Goal: Task Accomplishment & Management: Manage account settings

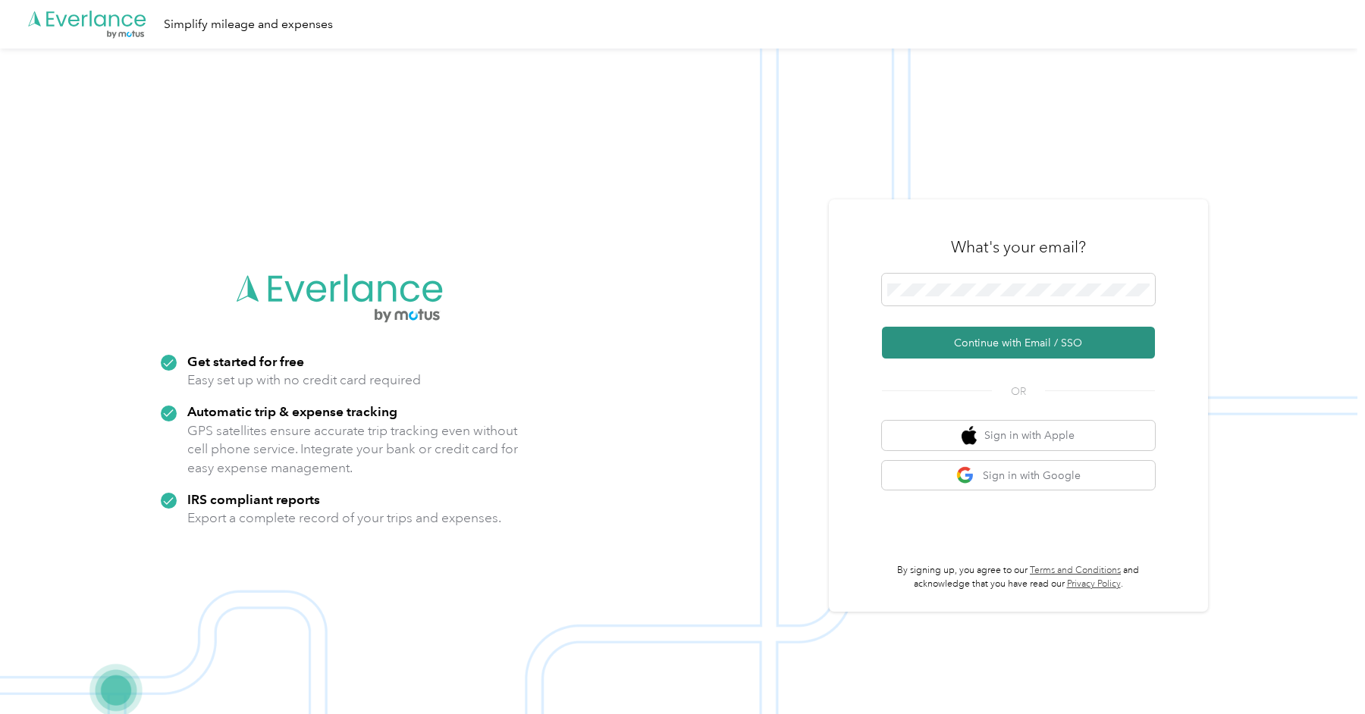
click at [1035, 349] on button "Continue with Email / SSO" at bounding box center [1018, 343] width 273 height 32
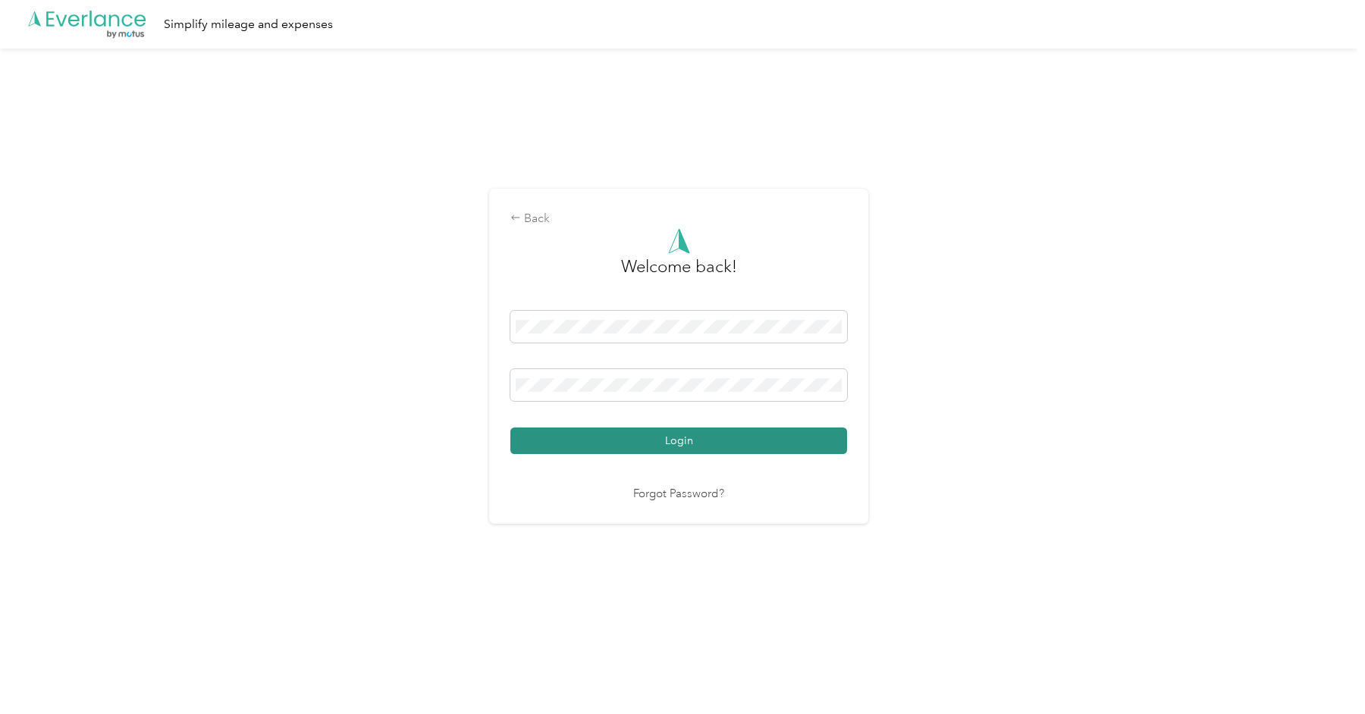
click at [686, 440] on button "Login" at bounding box center [678, 441] width 337 height 27
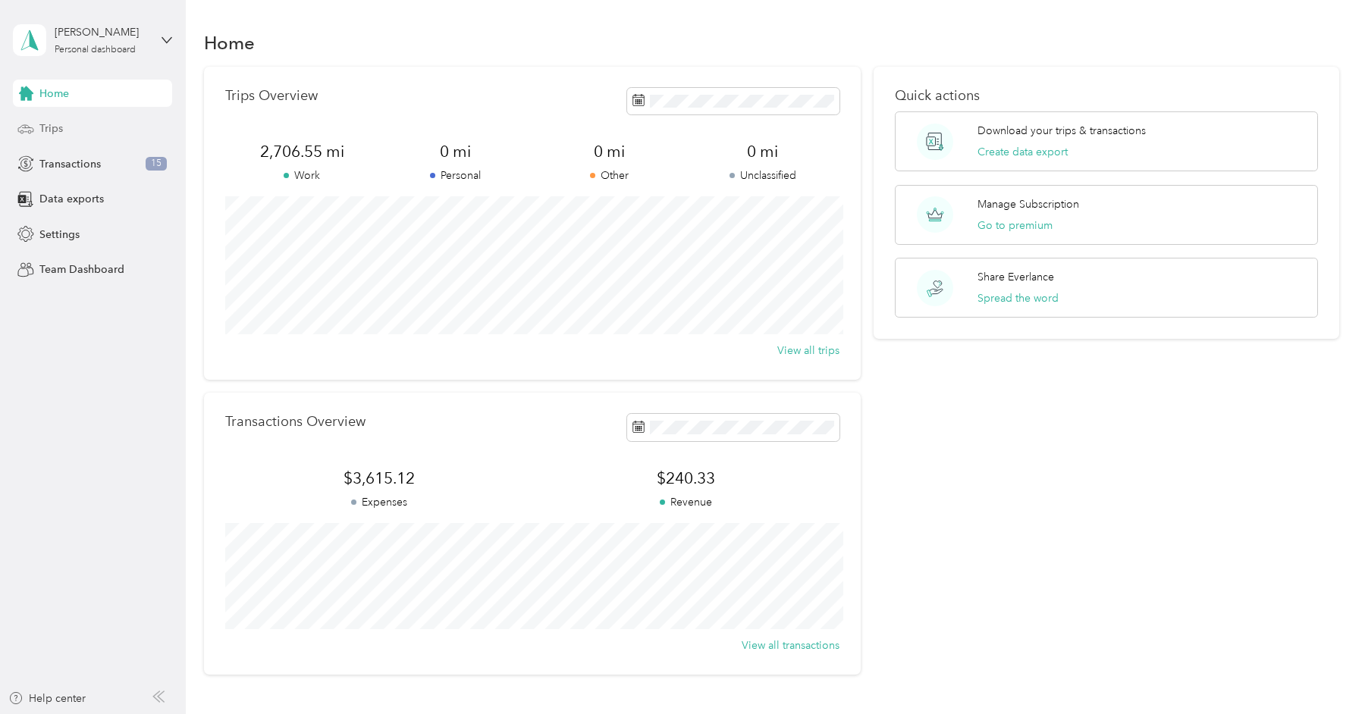
click at [53, 130] on span "Trips" at bounding box center [51, 129] width 24 height 16
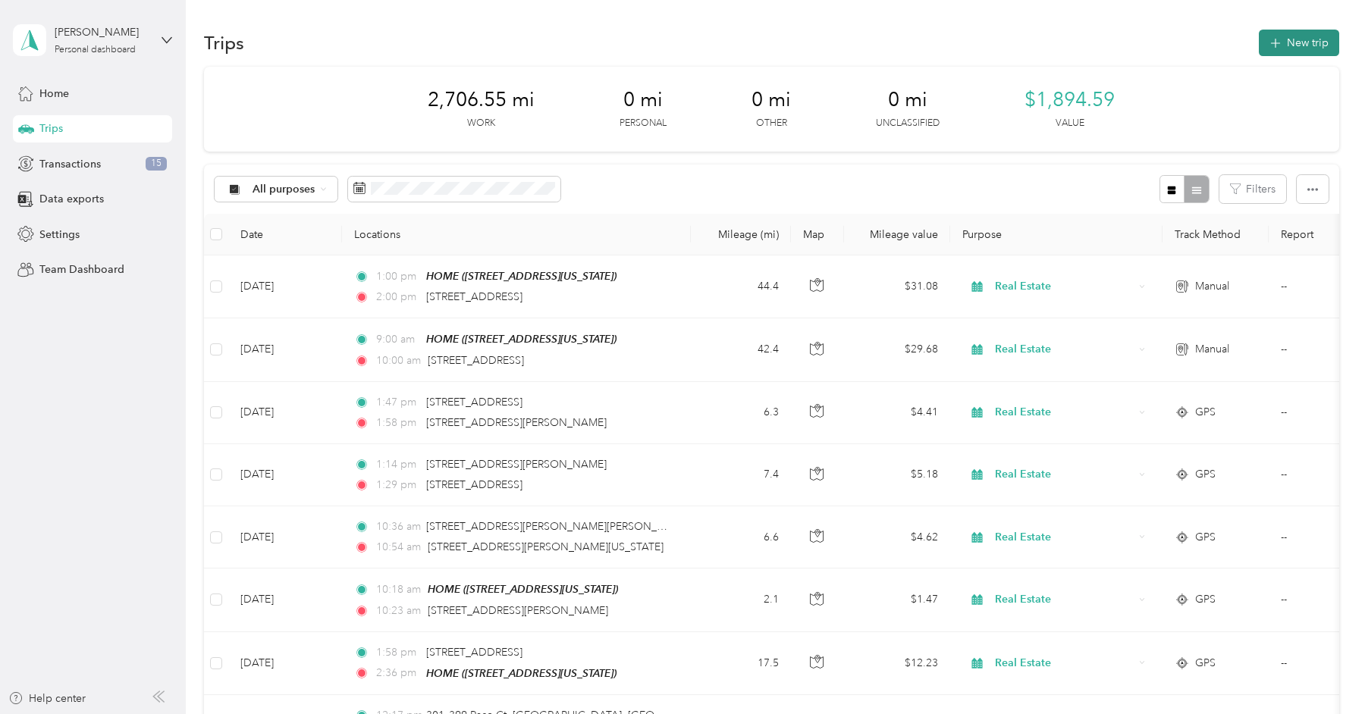
click at [1035, 36] on button "New trip" at bounding box center [1298, 43] width 80 height 27
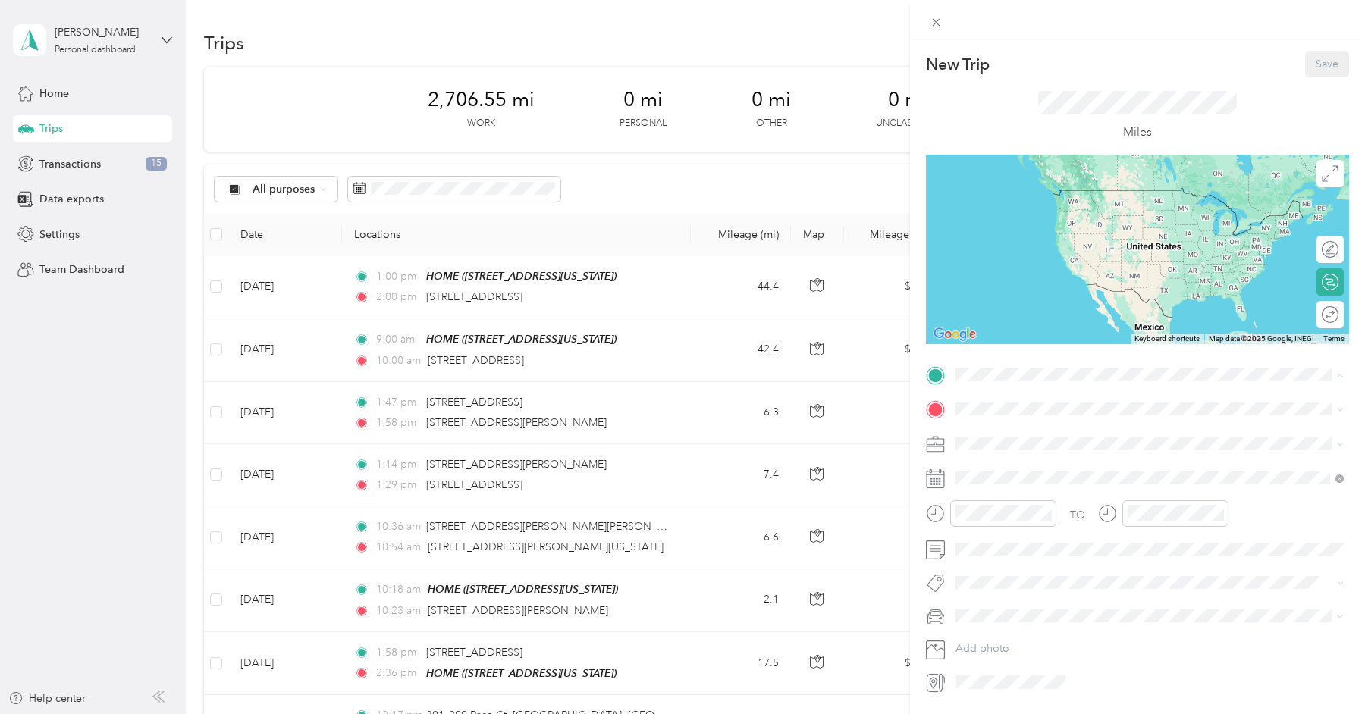
click at [1035, 437] on div "HOME" at bounding box center [1059, 435] width 152 height 14
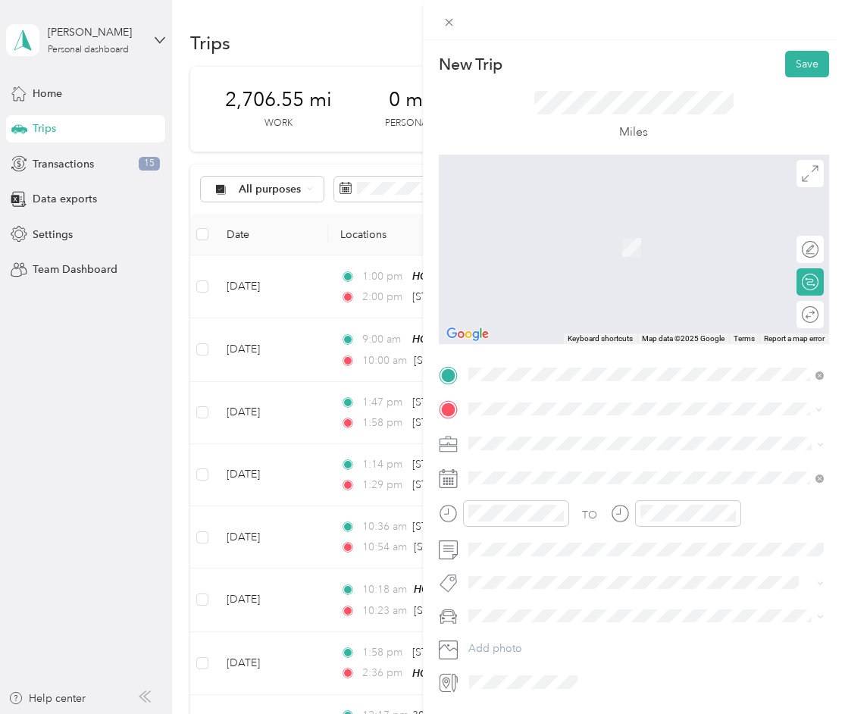
click at [603, 470] on span "[STREET_ADDRESS][US_STATE]" at bounding box center [573, 463] width 152 height 14
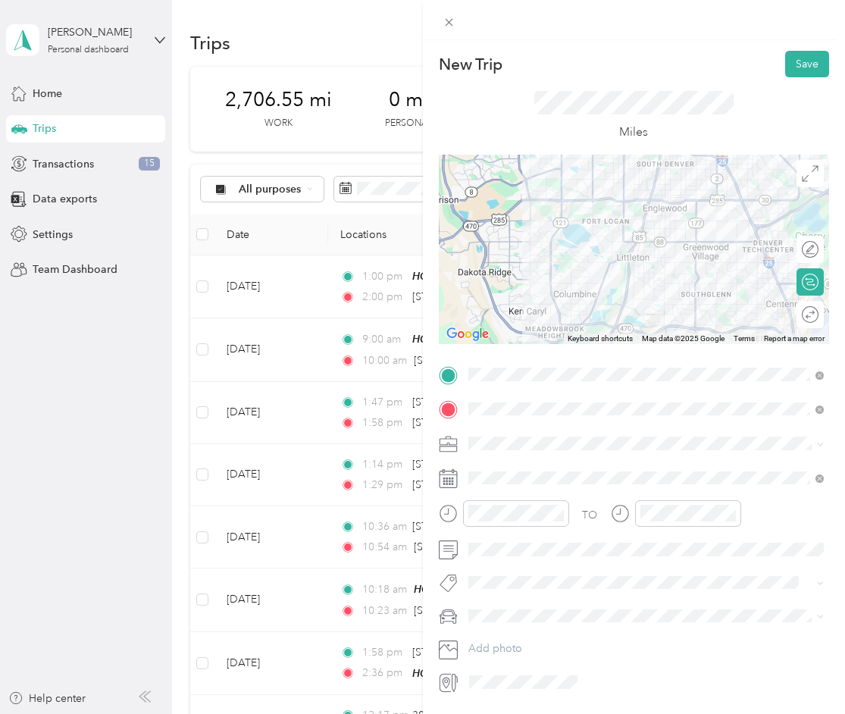
click at [535, 518] on div "Real Estate" at bounding box center [646, 522] width 346 height 16
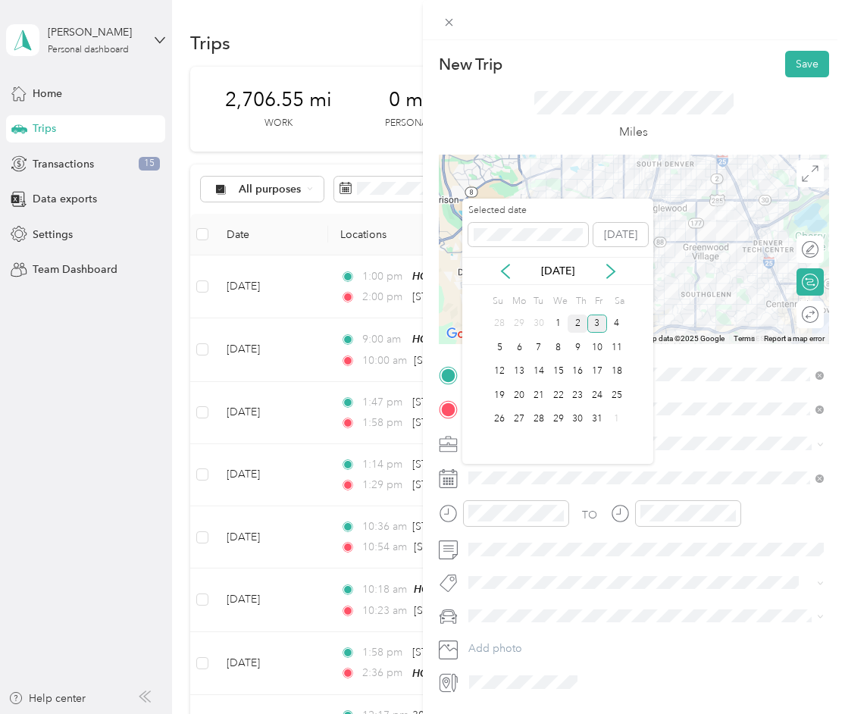
click at [575, 324] on div "2" at bounding box center [578, 324] width 20 height 19
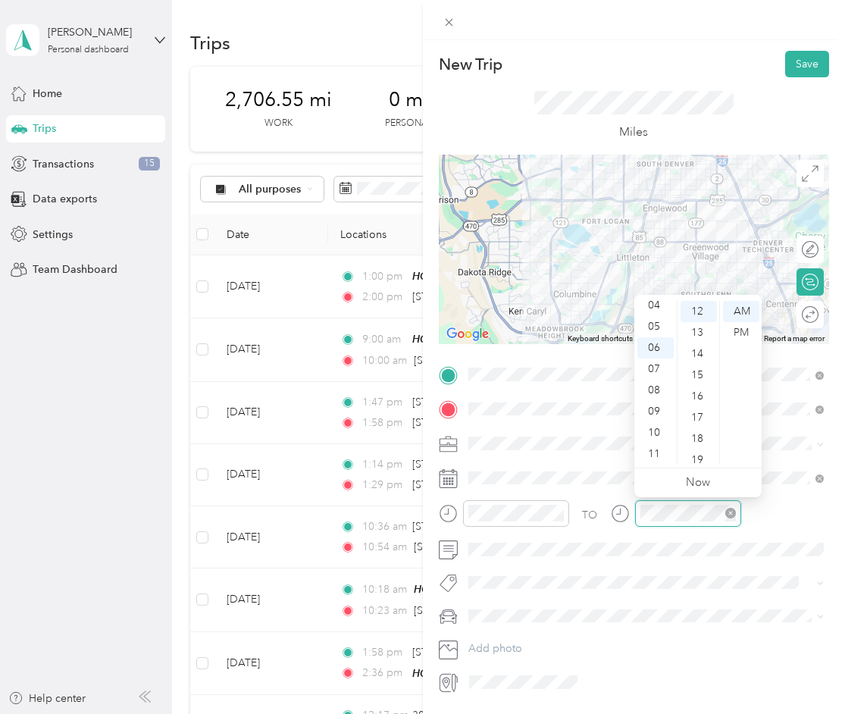
scroll to position [255, 0]
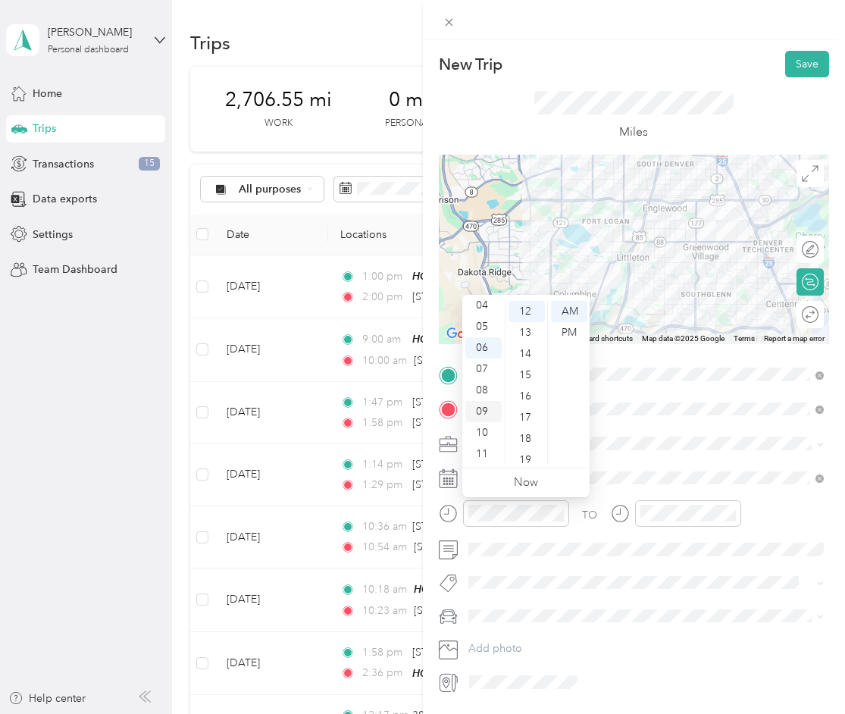
click at [486, 411] on div "09" at bounding box center [483, 411] width 36 height 21
click at [526, 309] on div "00" at bounding box center [527, 311] width 36 height 21
click at [576, 310] on div "AM" at bounding box center [569, 311] width 36 height 21
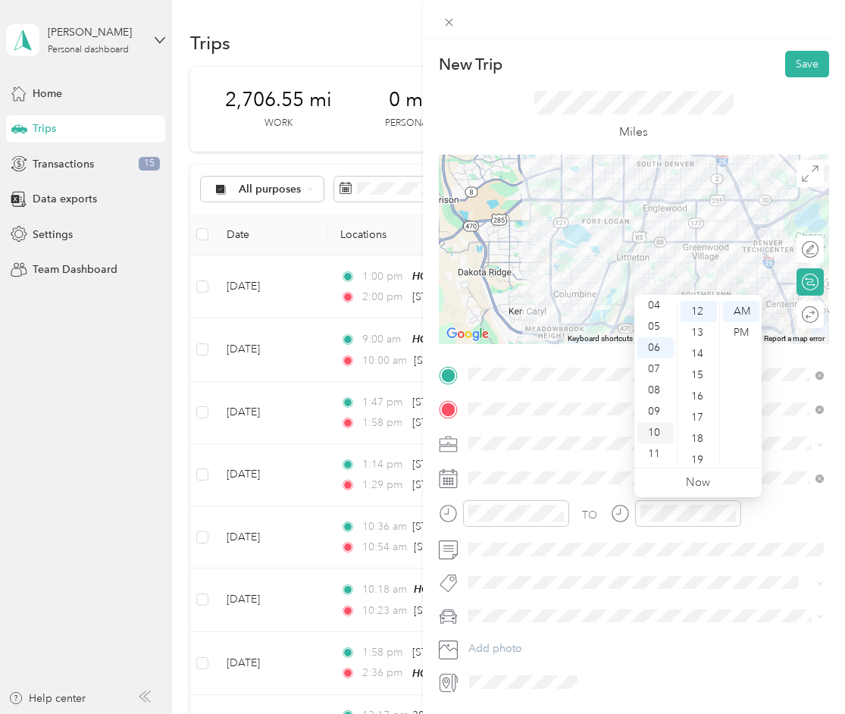
click at [658, 432] on div "10" at bounding box center [656, 432] width 36 height 21
click at [701, 312] on div "00" at bounding box center [699, 311] width 36 height 21
click at [747, 313] on div "AM" at bounding box center [741, 311] width 36 height 21
click at [729, 566] on div "TO Add photo" at bounding box center [634, 528] width 391 height 332
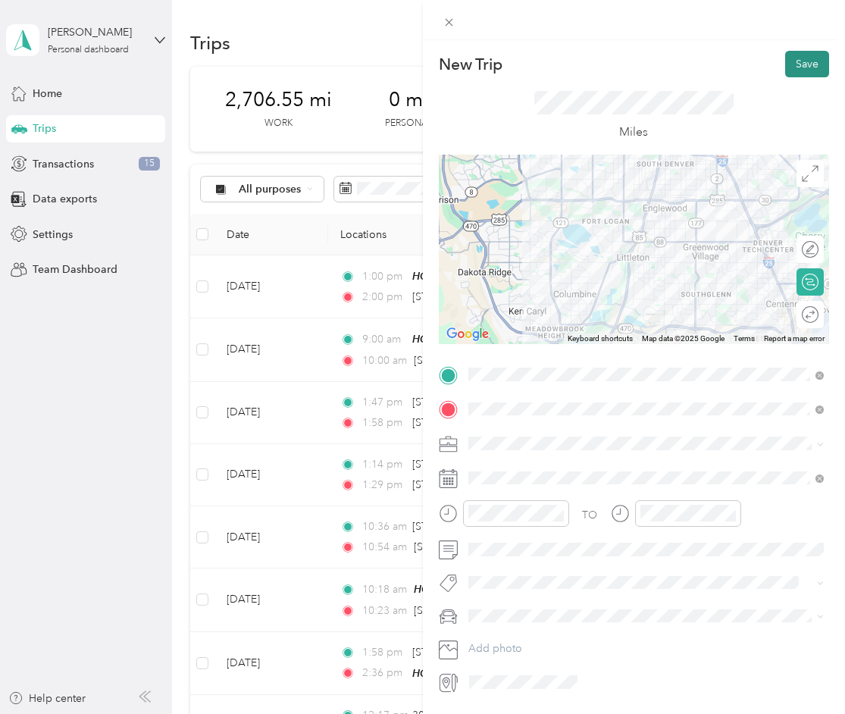
click at [804, 61] on button "Save" at bounding box center [807, 64] width 44 height 27
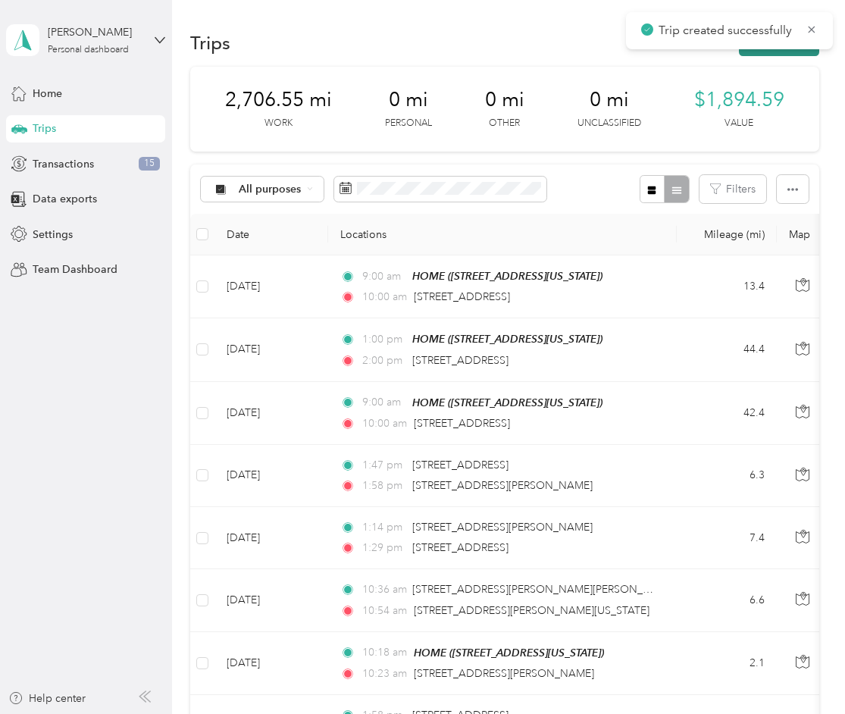
click at [792, 53] on button "New trip" at bounding box center [779, 43] width 80 height 27
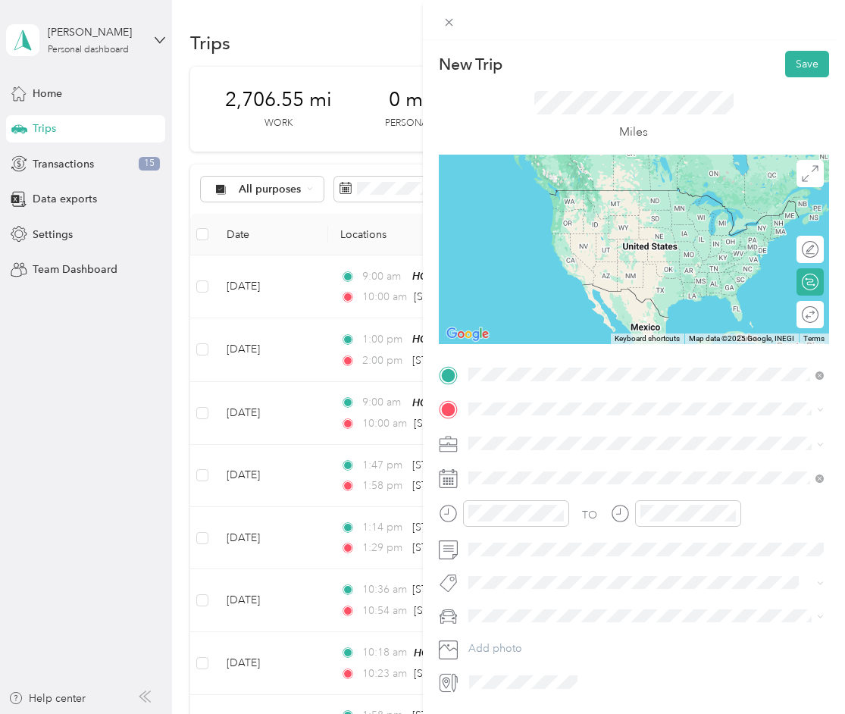
click at [581, 432] on span "[STREET_ADDRESS][US_STATE]" at bounding box center [573, 429] width 152 height 14
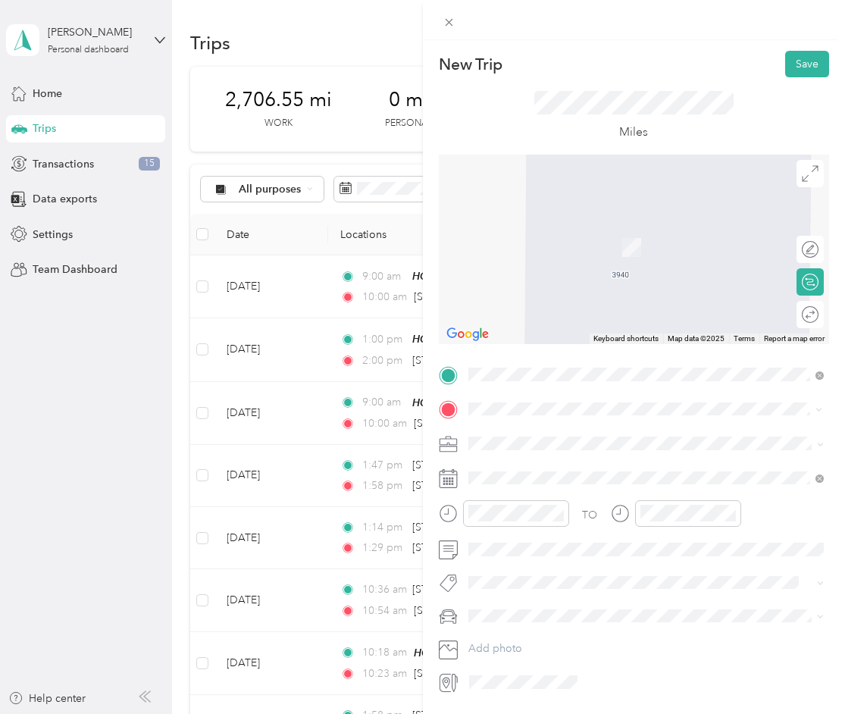
click at [580, 463] on span "[STREET_ADDRESS][US_STATE]" at bounding box center [573, 463] width 152 height 14
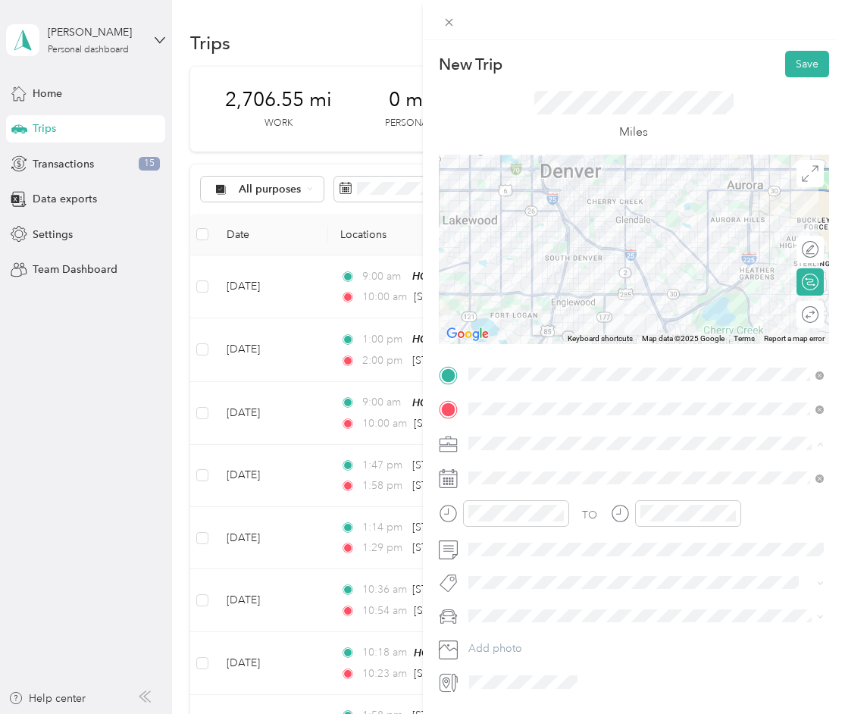
click at [557, 515] on div "Real Estate" at bounding box center [646, 523] width 346 height 16
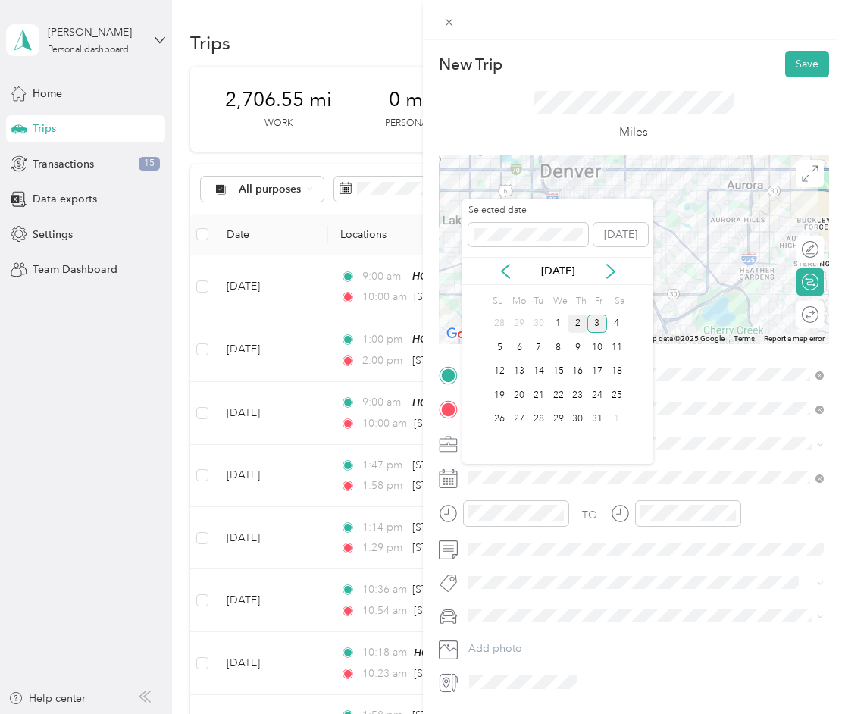
click at [580, 322] on div "2" at bounding box center [578, 324] width 20 height 19
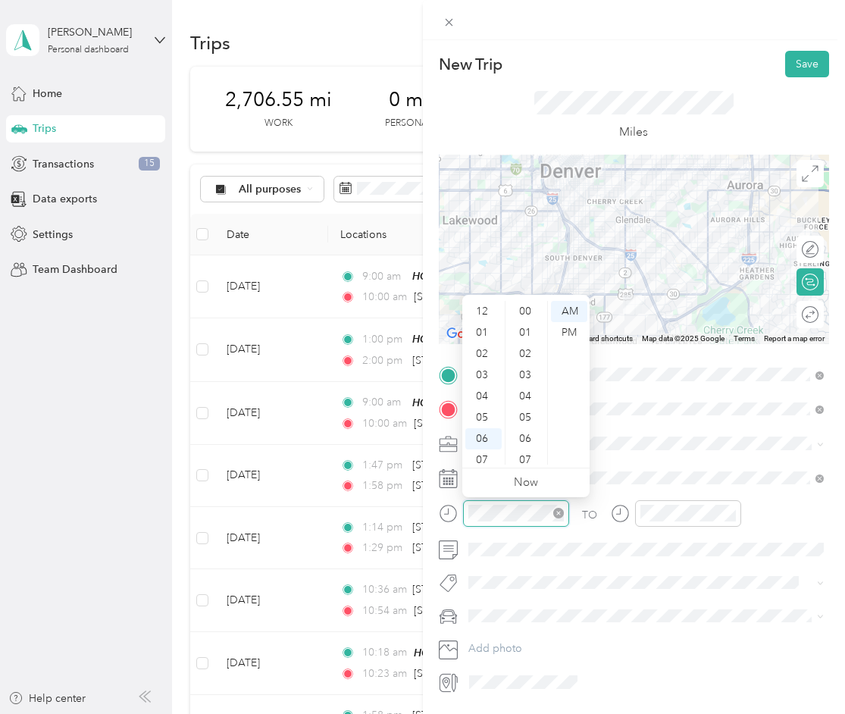
scroll to position [91, 0]
click at [487, 434] on div "10" at bounding box center [483, 432] width 36 height 21
click at [524, 437] on div "30" at bounding box center [527, 443] width 36 height 21
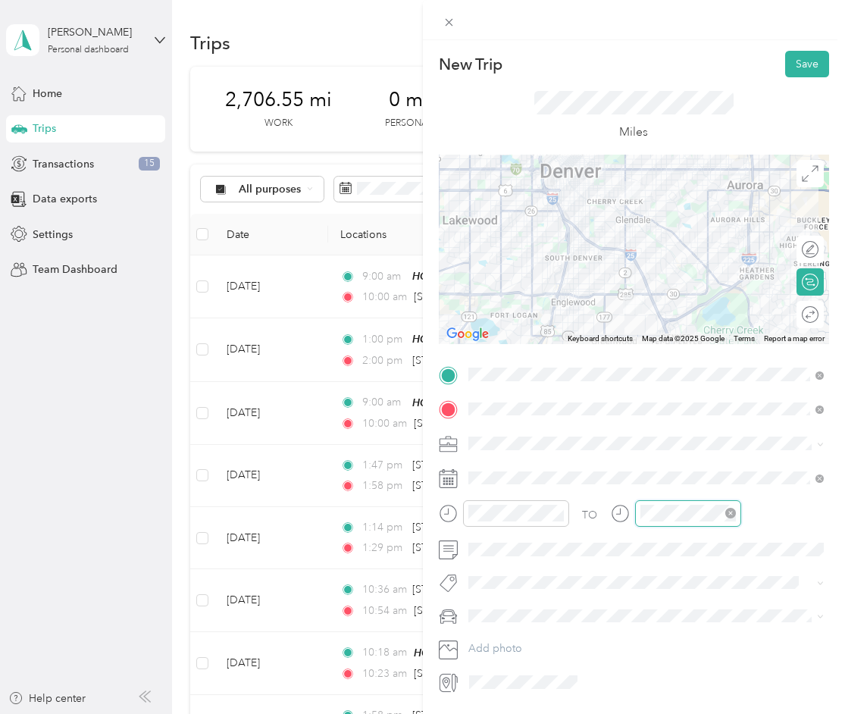
scroll to position [275, 0]
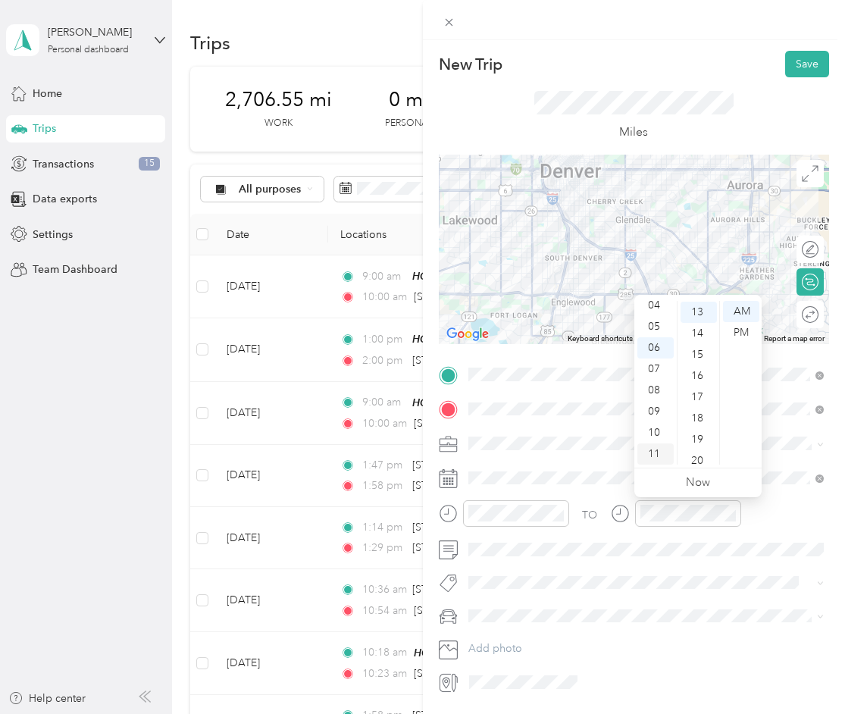
click at [656, 448] on div "11" at bounding box center [656, 453] width 36 height 21
click at [697, 422] on div "30" at bounding box center [699, 428] width 36 height 21
click at [625, 556] on span at bounding box center [646, 549] width 367 height 24
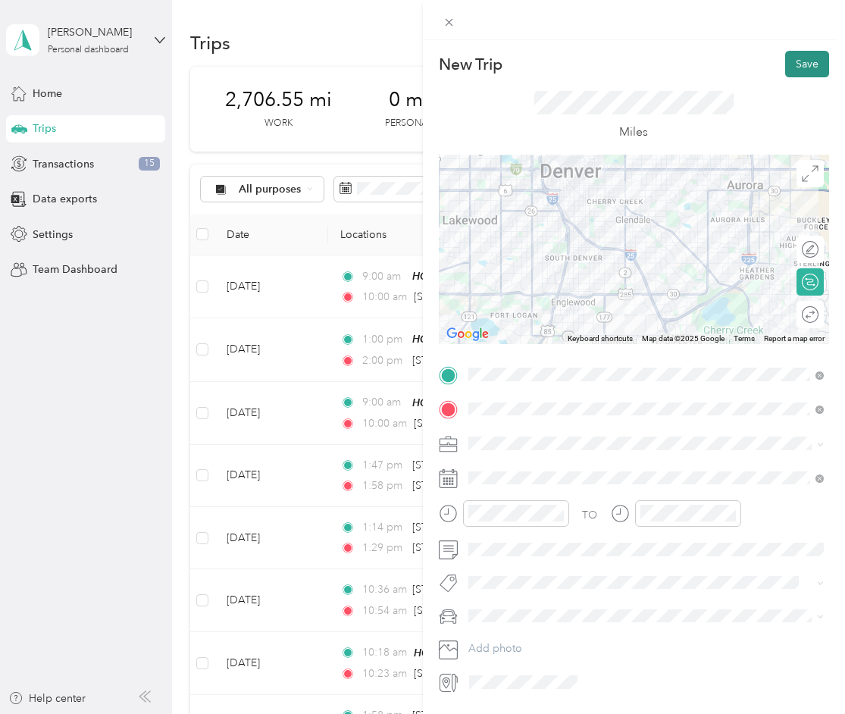
click at [808, 67] on button "Save" at bounding box center [807, 64] width 44 height 27
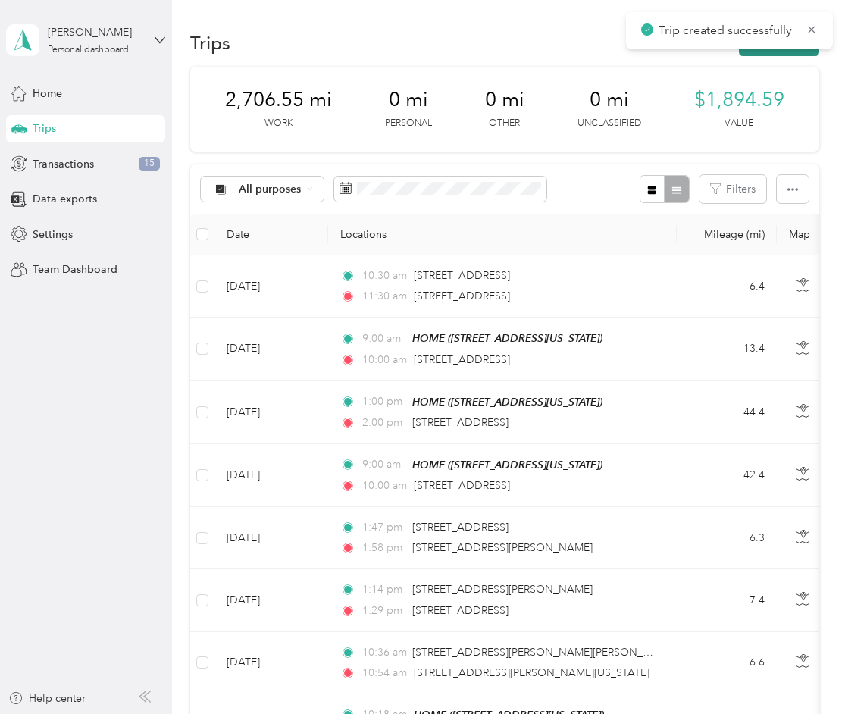
click at [785, 55] on button "New trip" at bounding box center [779, 43] width 80 height 27
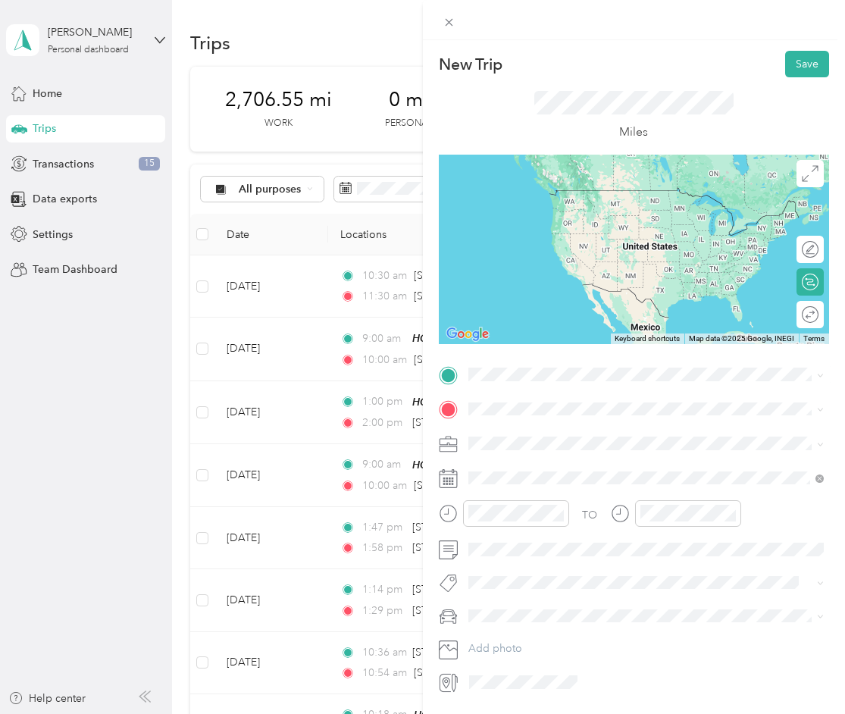
click at [569, 430] on span "[STREET_ADDRESS][US_STATE]" at bounding box center [573, 428] width 152 height 14
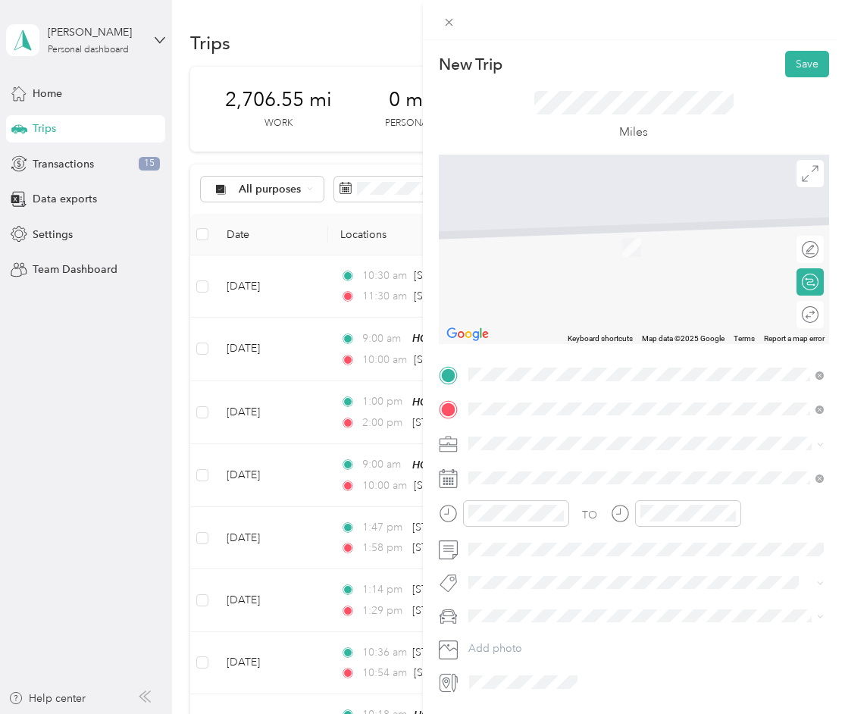
click at [614, 470] on span "[STREET_ADDRESS][US_STATE]" at bounding box center [573, 463] width 152 height 14
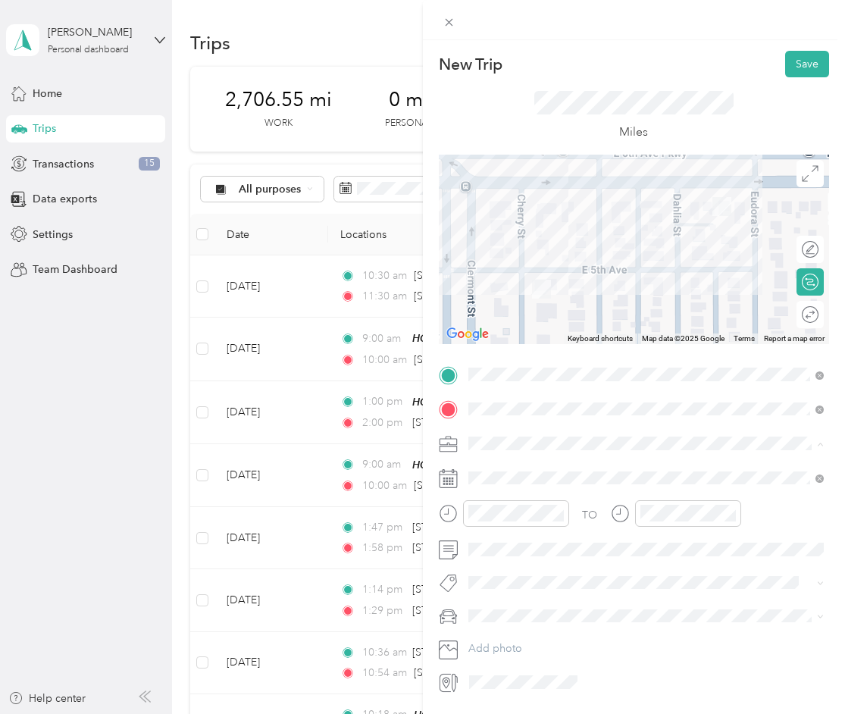
click at [573, 522] on div "Real Estate" at bounding box center [646, 523] width 346 height 16
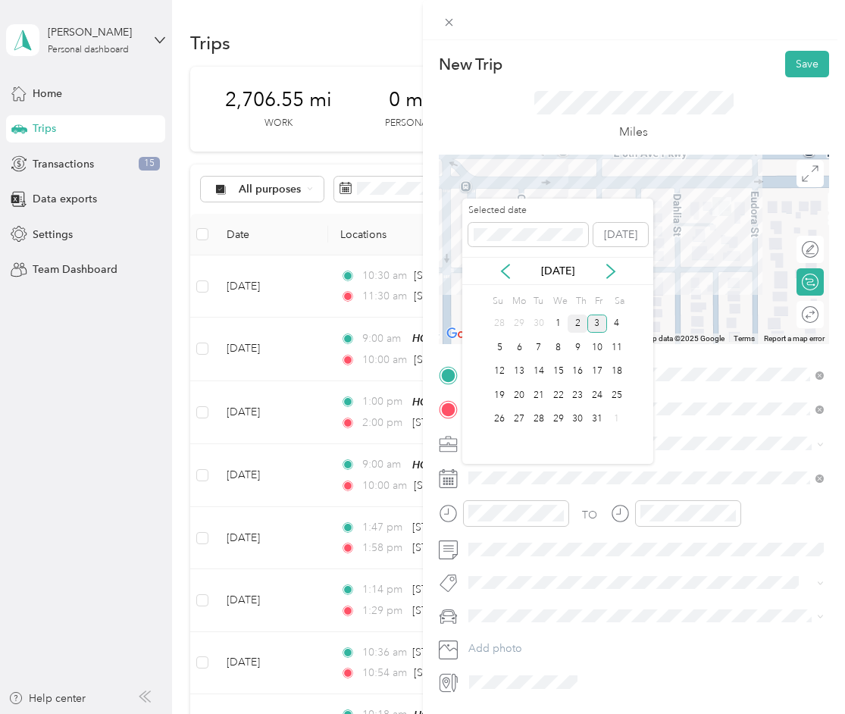
click at [574, 320] on div "2" at bounding box center [578, 324] width 20 height 19
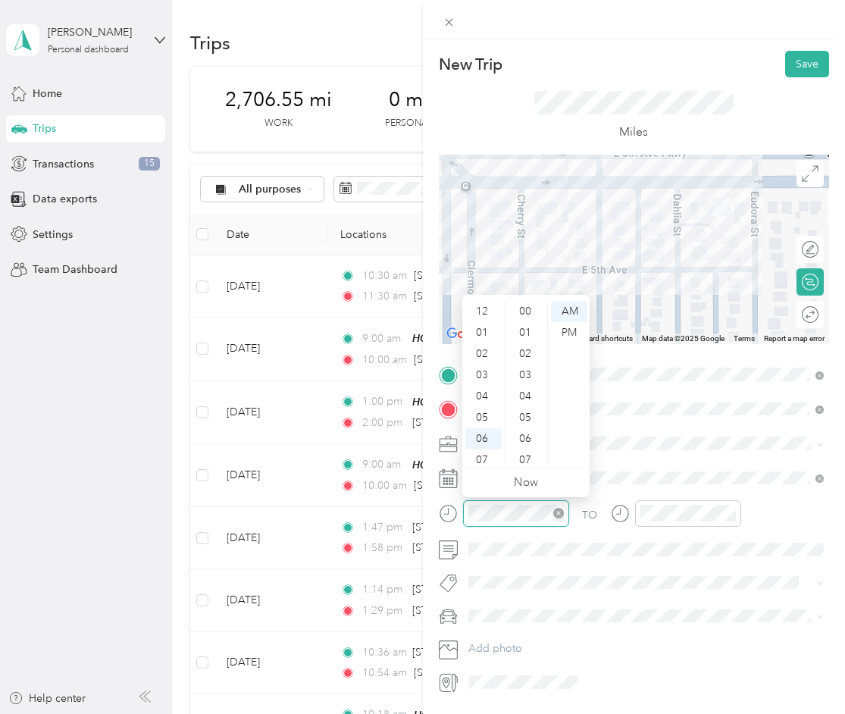
scroll to position [91, 0]
click at [486, 450] on div "11" at bounding box center [483, 453] width 36 height 21
click at [525, 416] on div "30" at bounding box center [527, 418] width 36 height 21
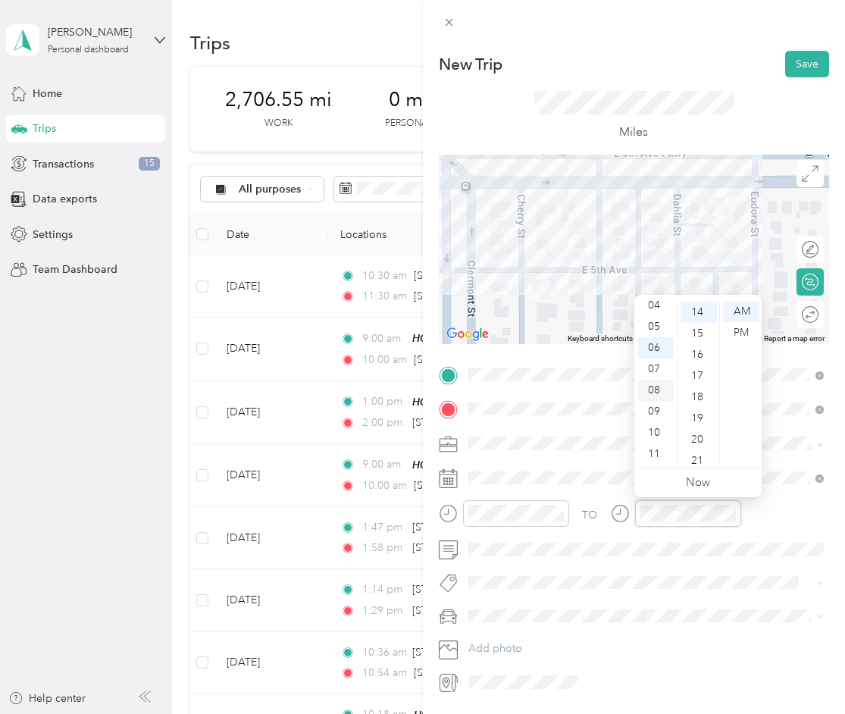
scroll to position [0, 0]
click at [660, 315] on div "12" at bounding box center [656, 311] width 36 height 21
click at [703, 444] on div "30" at bounding box center [699, 444] width 36 height 21
click at [748, 334] on div "PM" at bounding box center [741, 332] width 36 height 21
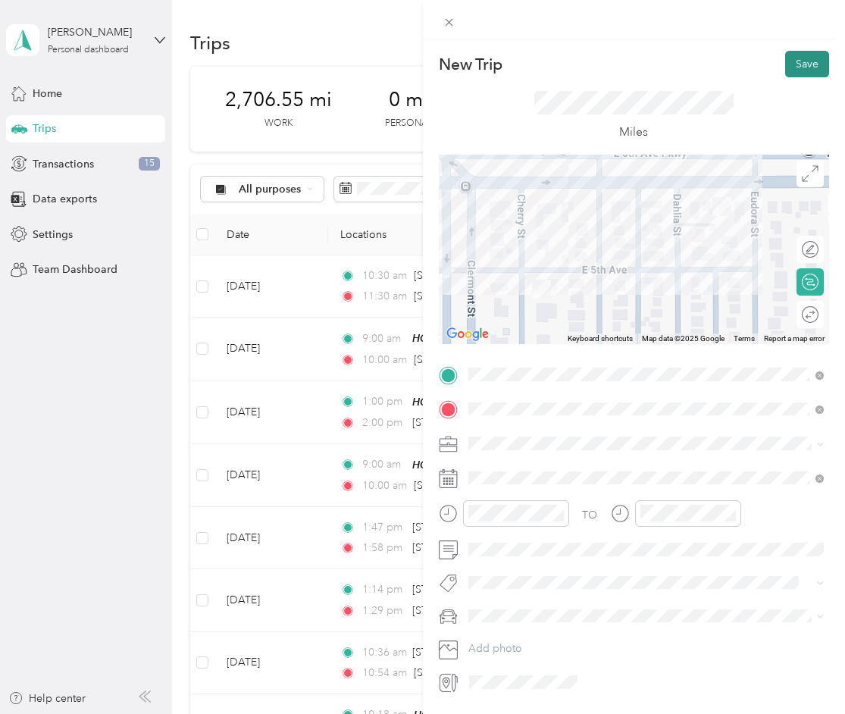
click at [798, 65] on button "Save" at bounding box center [807, 64] width 44 height 27
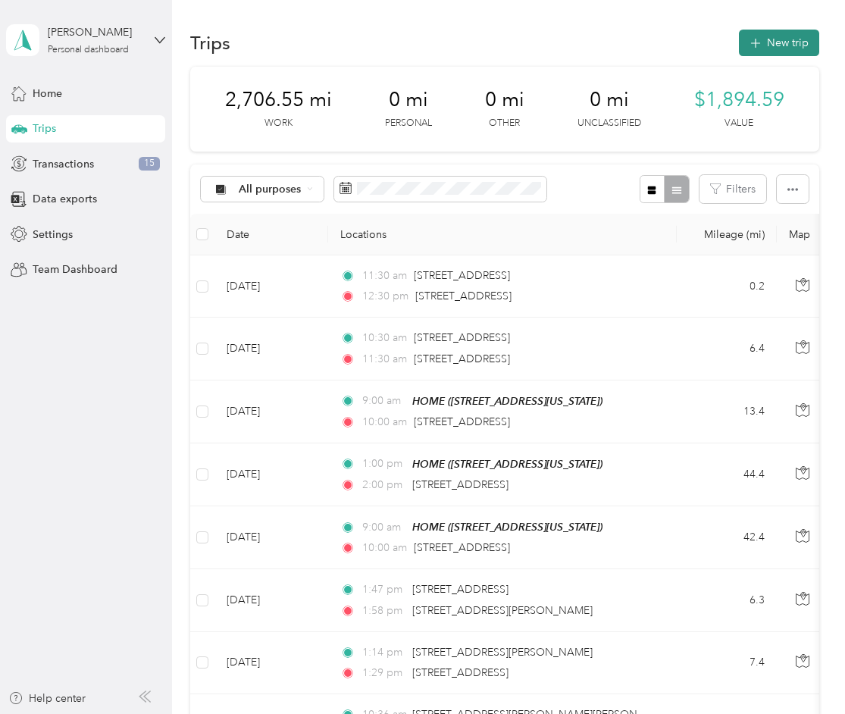
click at [791, 49] on button "New trip" at bounding box center [779, 43] width 80 height 27
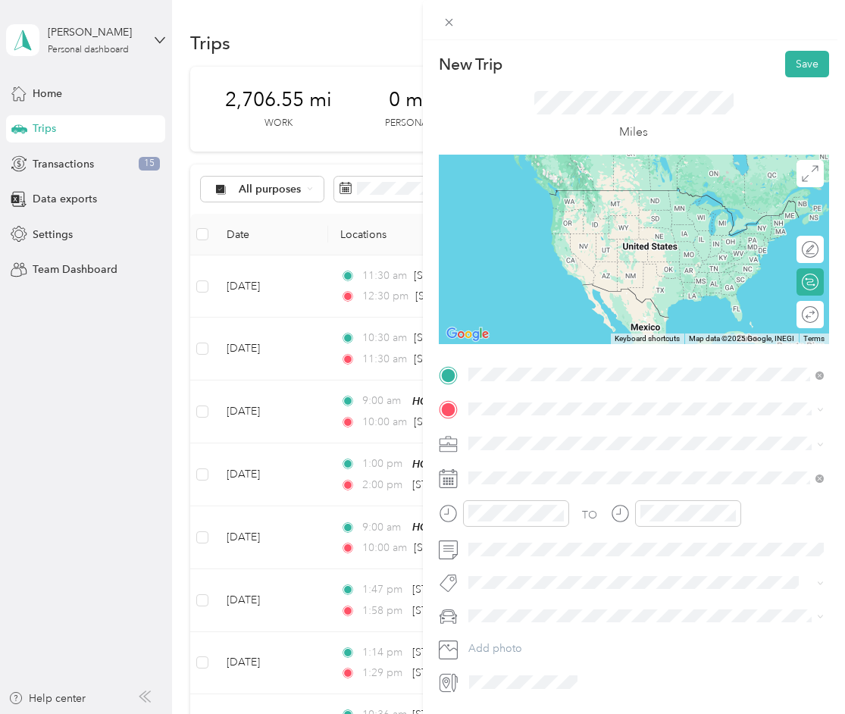
click at [577, 436] on span "[STREET_ADDRESS][US_STATE]" at bounding box center [573, 429] width 152 height 14
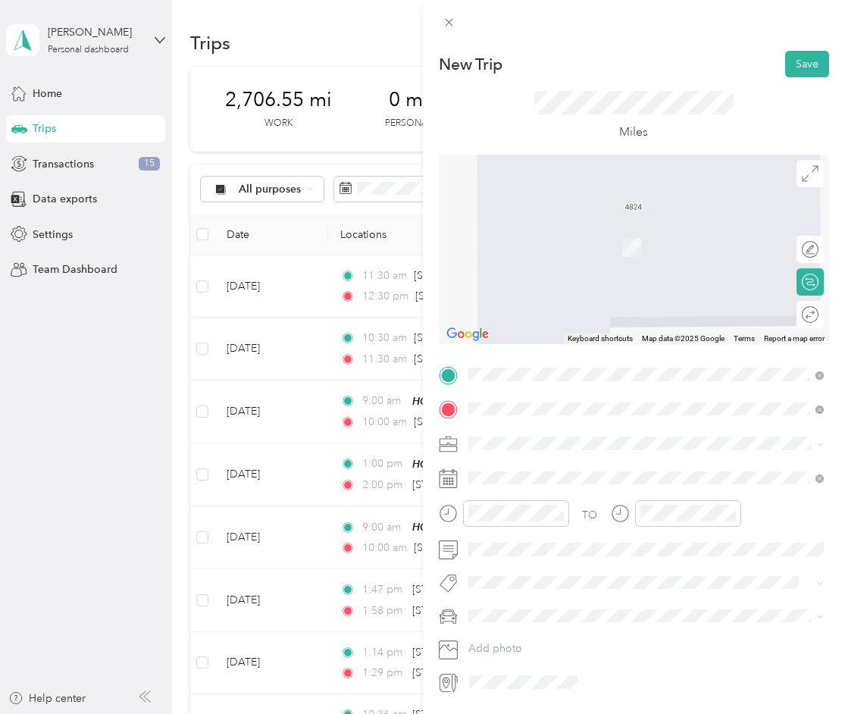
click at [605, 469] on span "[STREET_ADDRESS][US_STATE]" at bounding box center [573, 463] width 152 height 14
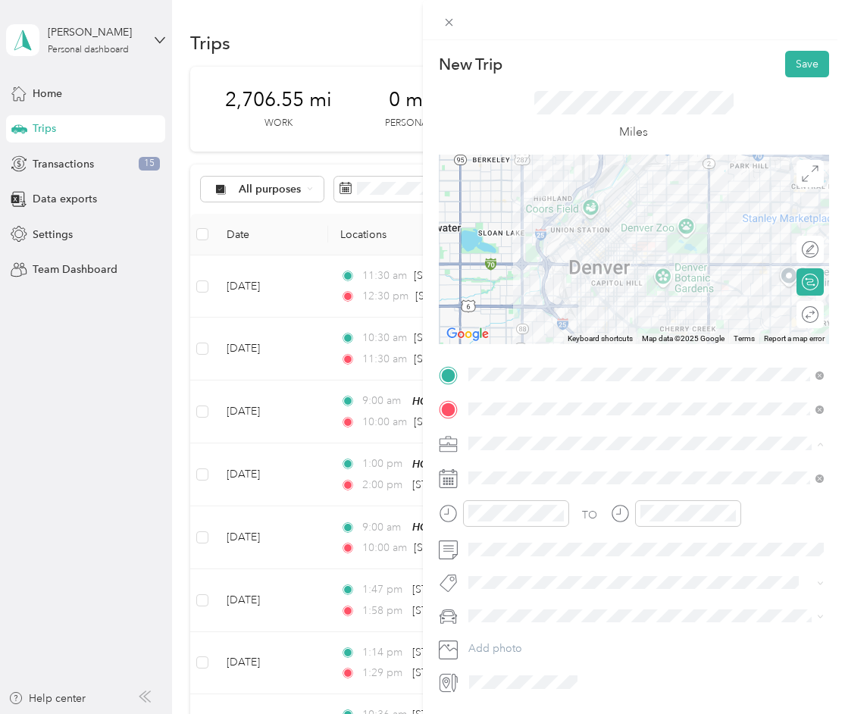
click at [519, 522] on span "Real Estate" at bounding box center [498, 522] width 51 height 13
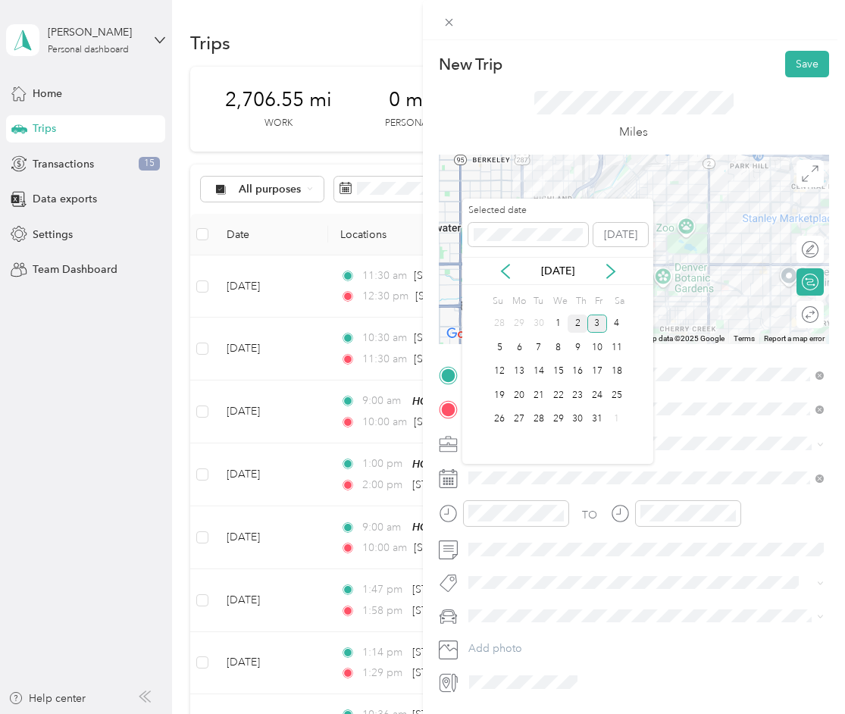
click at [578, 326] on div "2" at bounding box center [578, 324] width 20 height 19
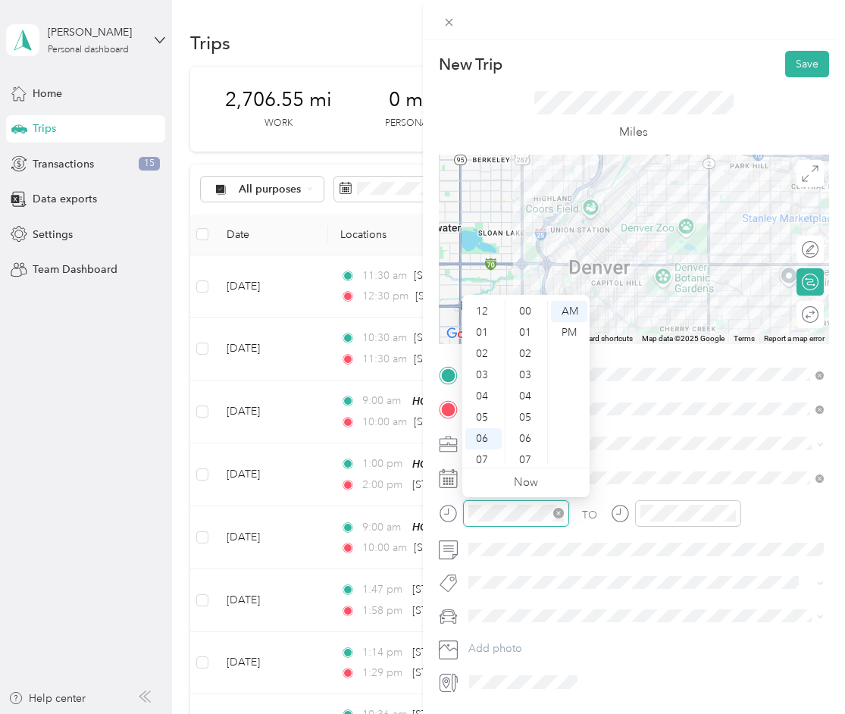
scroll to position [91, 0]
click at [481, 326] on div "01" at bounding box center [483, 324] width 36 height 21
click at [524, 315] on div "00" at bounding box center [527, 311] width 36 height 21
click at [564, 334] on div "PM" at bounding box center [569, 332] width 36 height 21
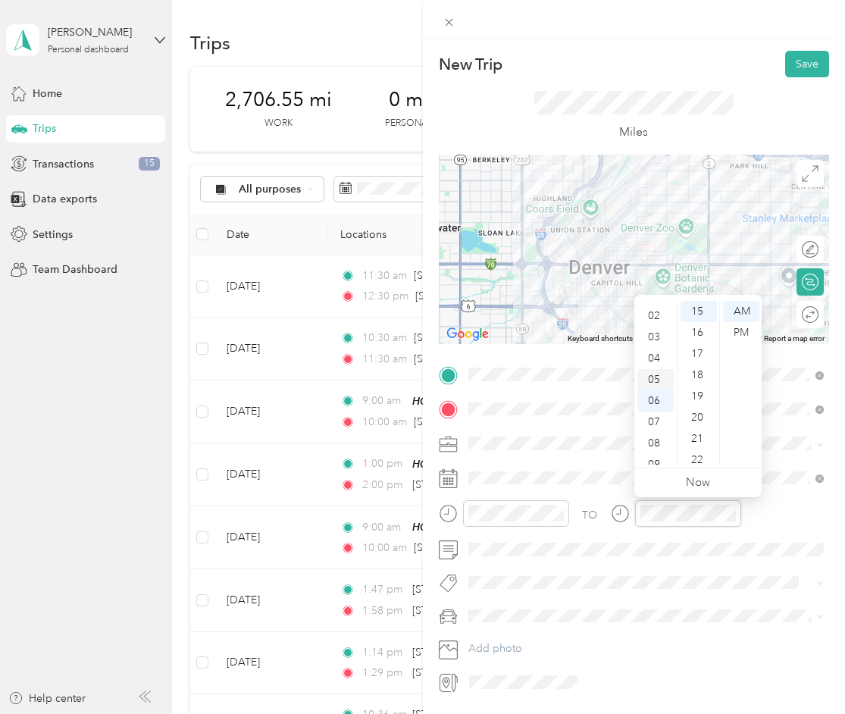
scroll to position [43, 0]
click at [653, 313] on div "02" at bounding box center [656, 310] width 36 height 21
click at [700, 306] on div "00" at bounding box center [699, 311] width 36 height 21
click at [746, 333] on div "PM" at bounding box center [741, 332] width 36 height 21
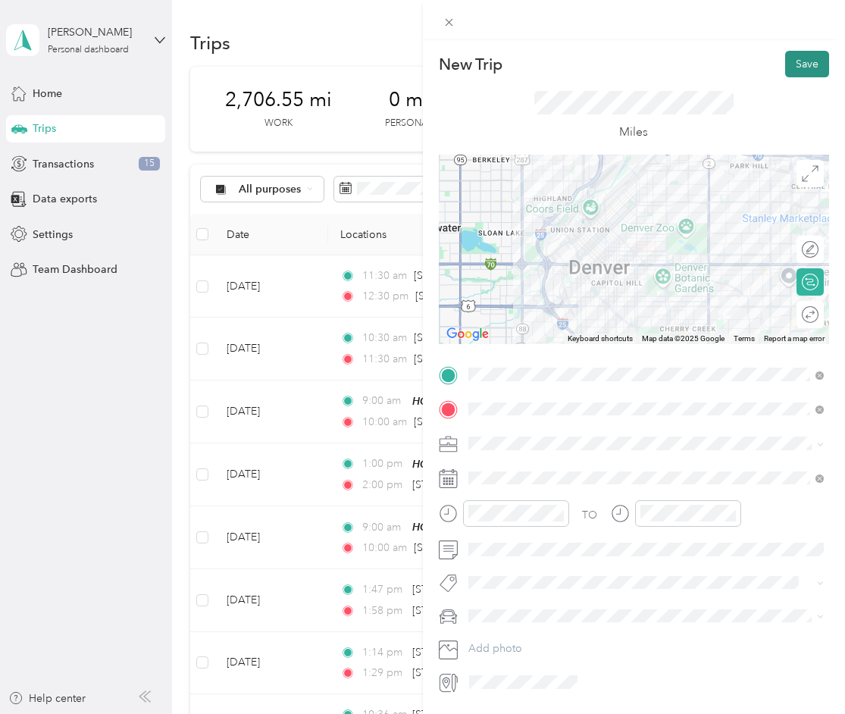
click at [808, 67] on button "Save" at bounding box center [807, 64] width 44 height 27
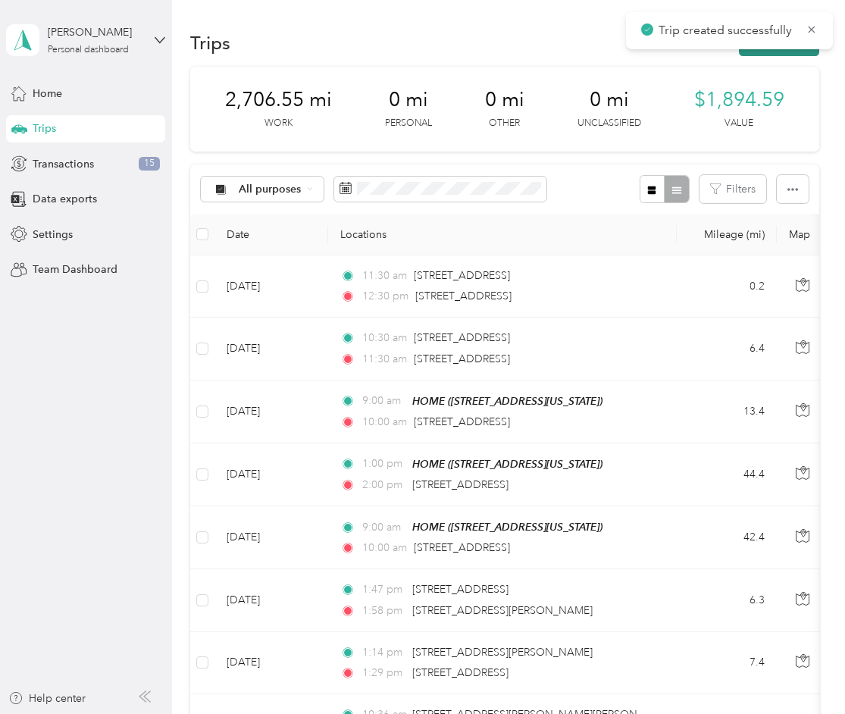
click at [792, 54] on button "New trip" at bounding box center [779, 43] width 80 height 27
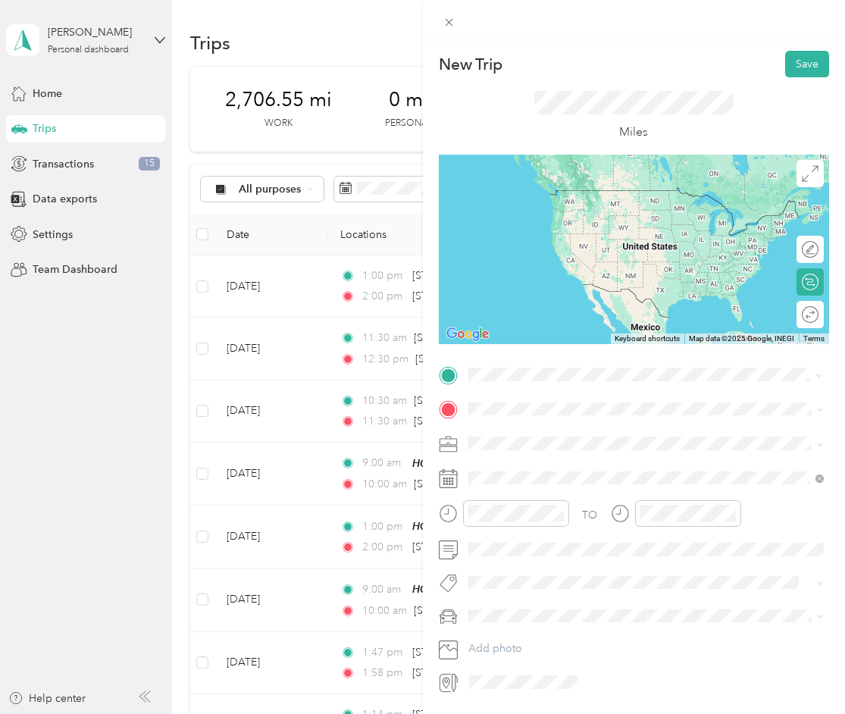
click at [574, 436] on span "[STREET_ADDRESS][US_STATE]" at bounding box center [573, 429] width 152 height 14
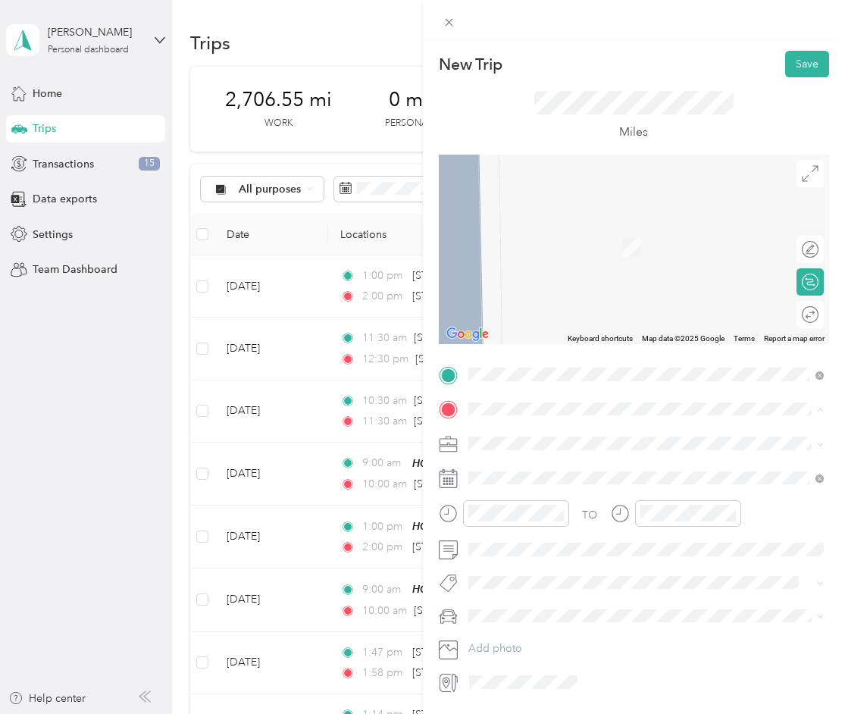
click at [559, 482] on span "[STREET_ADDRESS][US_STATE]" at bounding box center [573, 485] width 152 height 13
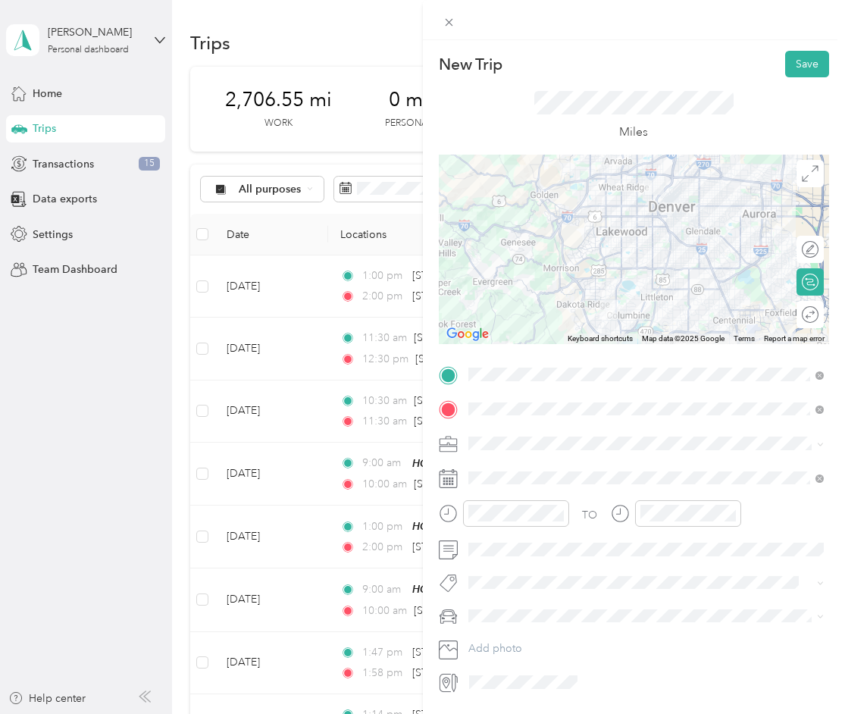
click at [516, 517] on span "Real Estate" at bounding box center [498, 522] width 51 height 13
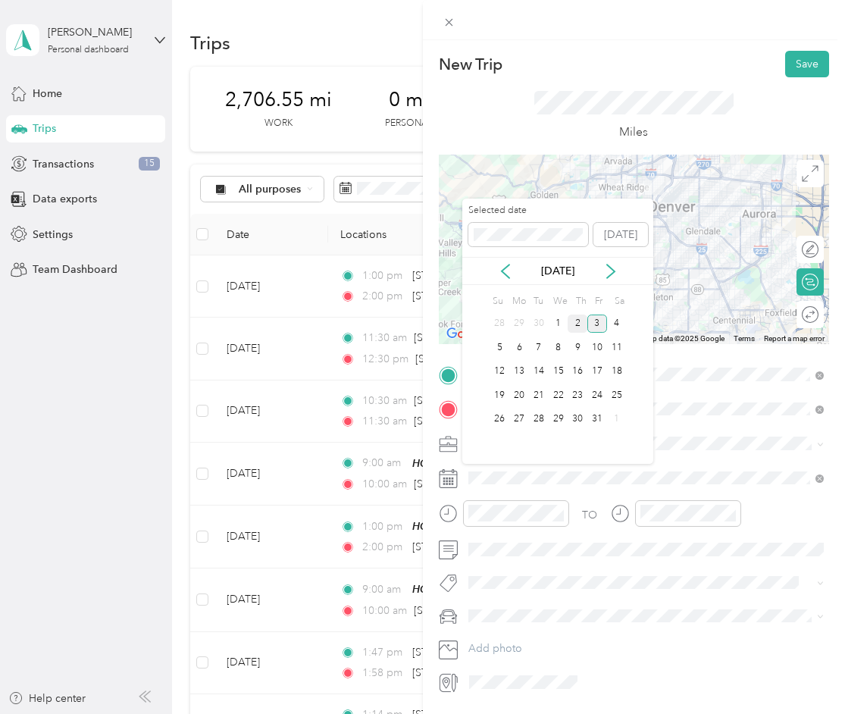
click at [579, 320] on div "2" at bounding box center [578, 324] width 20 height 19
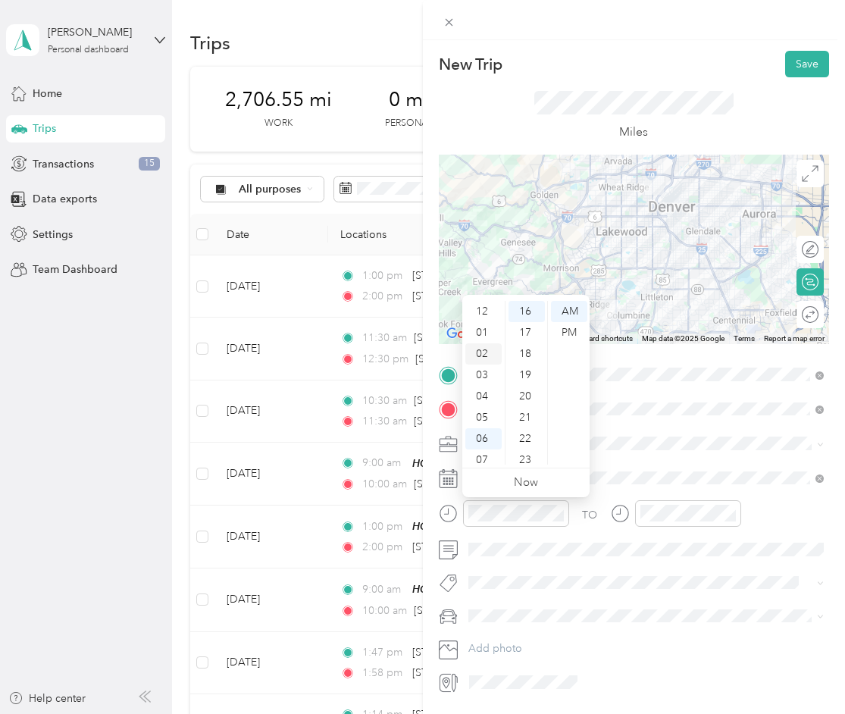
click at [484, 346] on div "02" at bounding box center [483, 353] width 36 height 21
click at [572, 327] on div "PM" at bounding box center [569, 332] width 36 height 21
click at [525, 302] on div "00" at bounding box center [527, 311] width 36 height 21
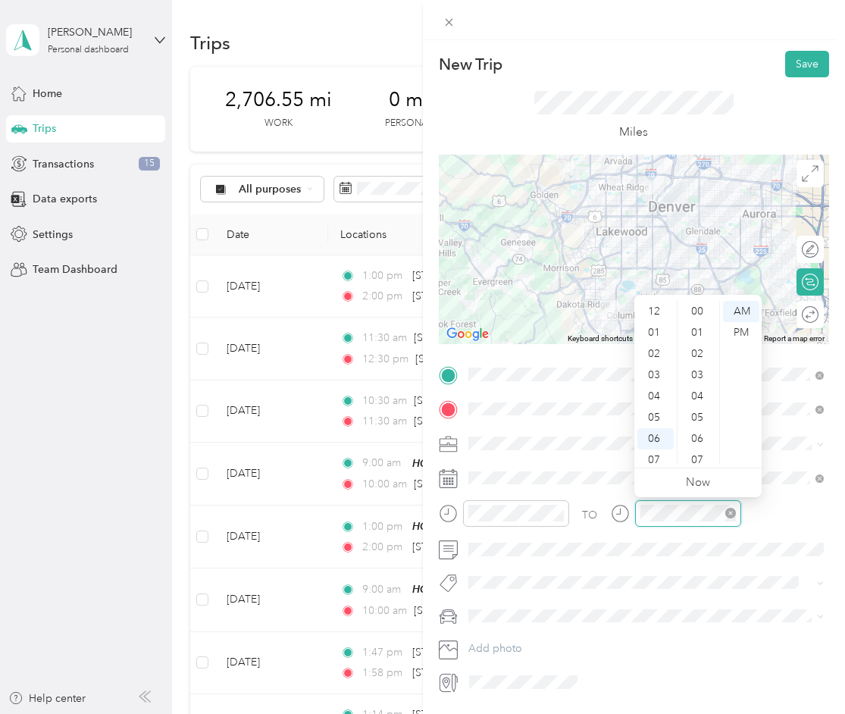
scroll to position [340, 0]
click at [651, 331] on div "02" at bounding box center [656, 334] width 36 height 21
click at [700, 431] on div "30" at bounding box center [699, 433] width 36 height 21
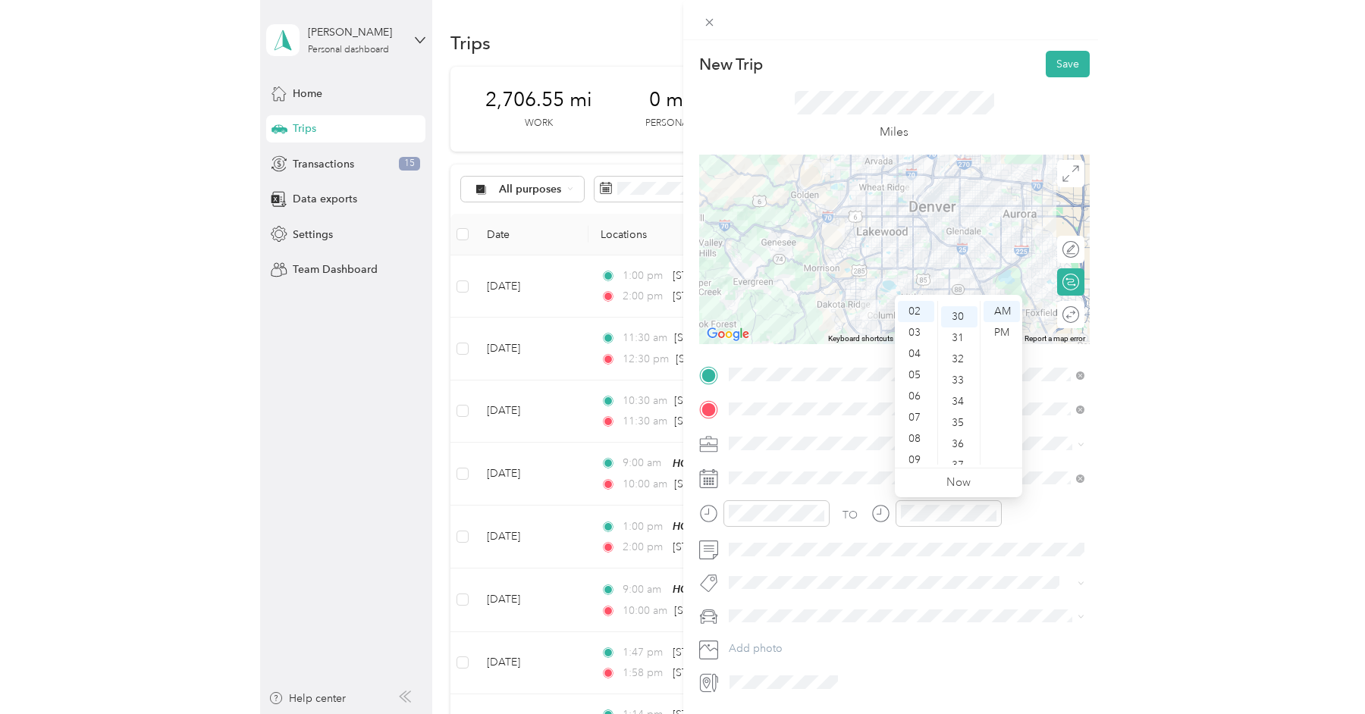
scroll to position [637, 0]
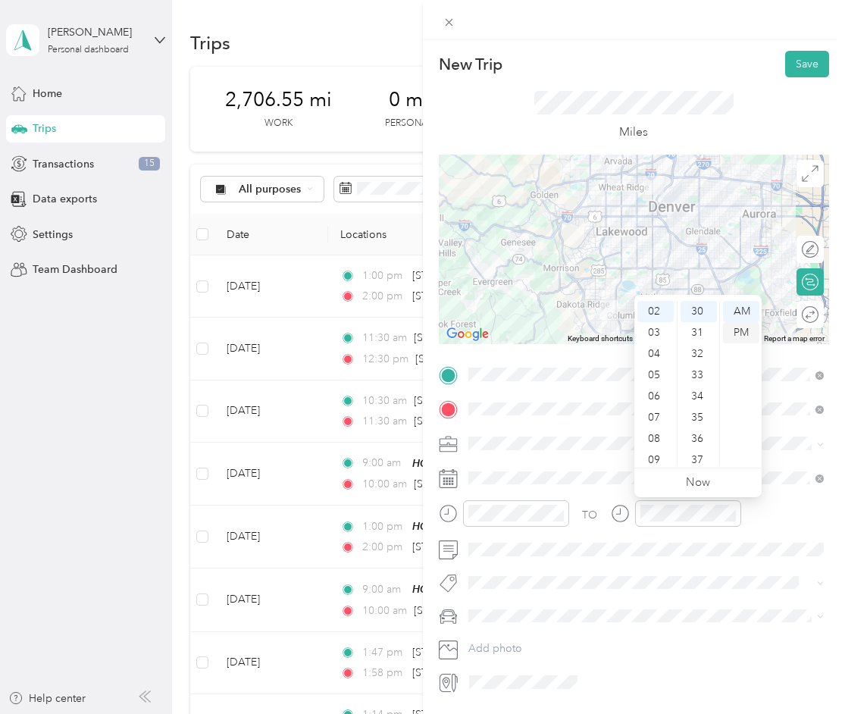
click at [741, 328] on div "PM" at bounding box center [741, 332] width 36 height 21
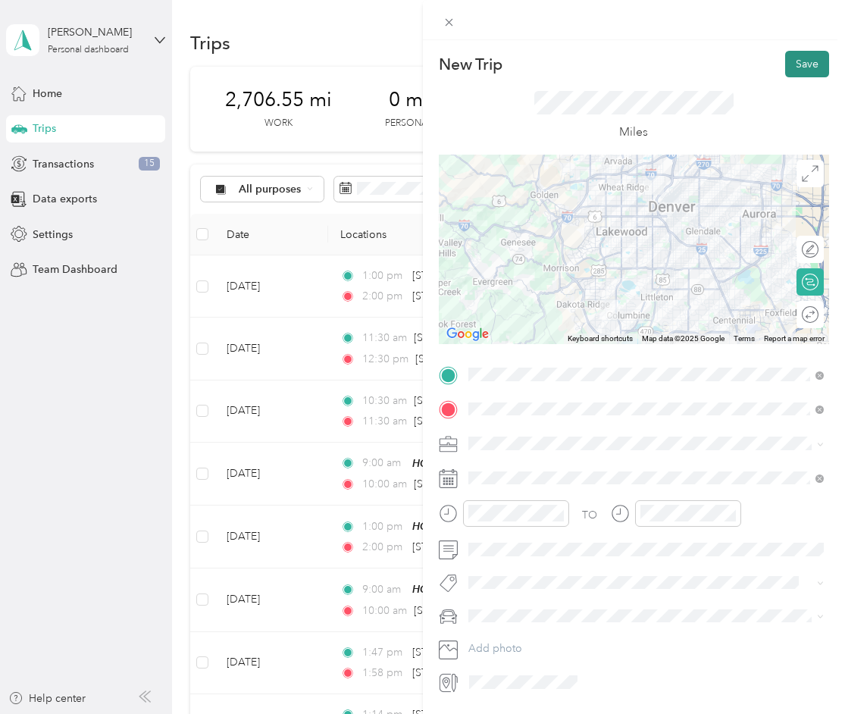
click at [807, 60] on button "Save" at bounding box center [807, 64] width 44 height 27
